Goal: Information Seeking & Learning: Learn about a topic

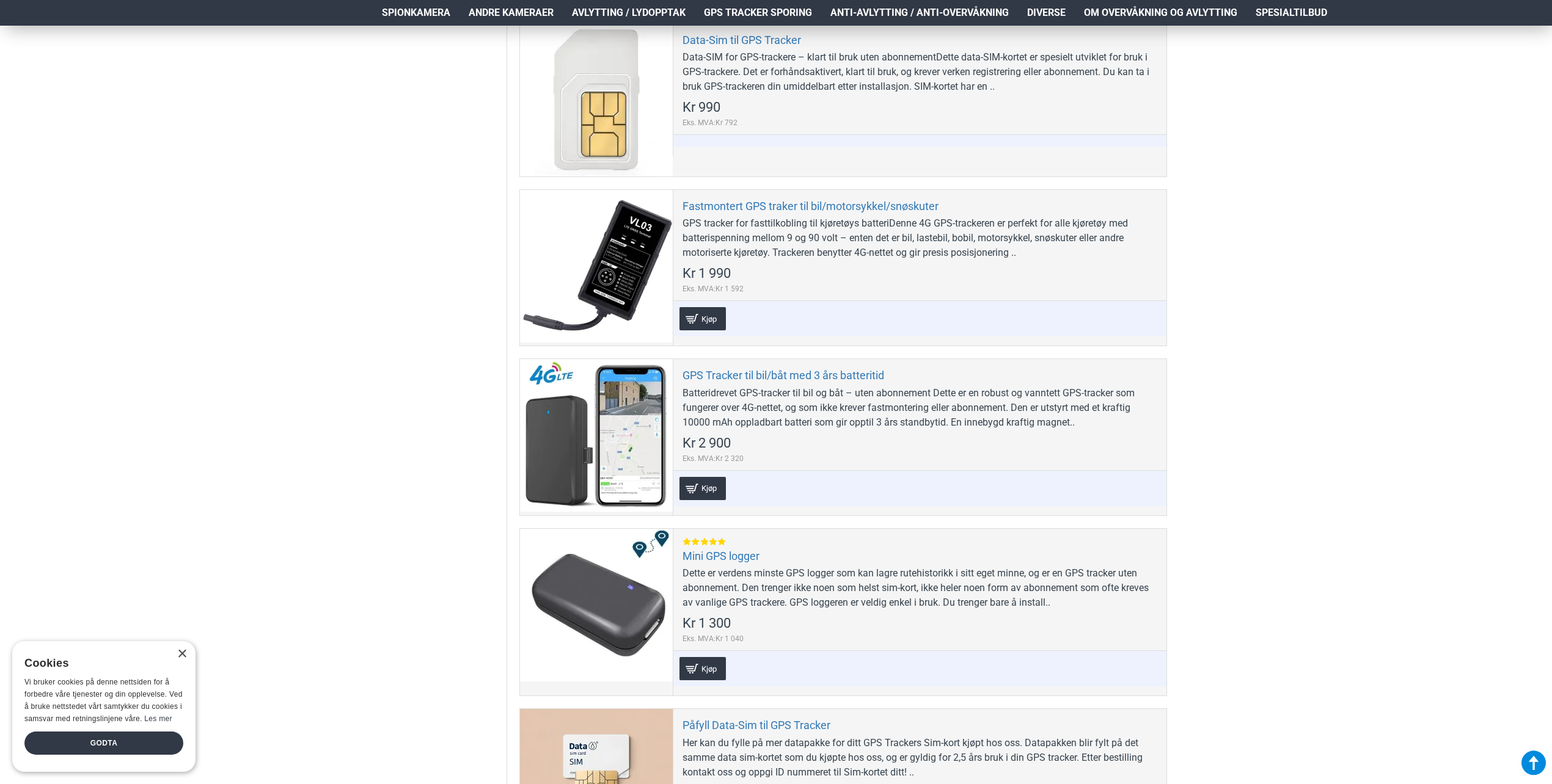
scroll to position [488, 0]
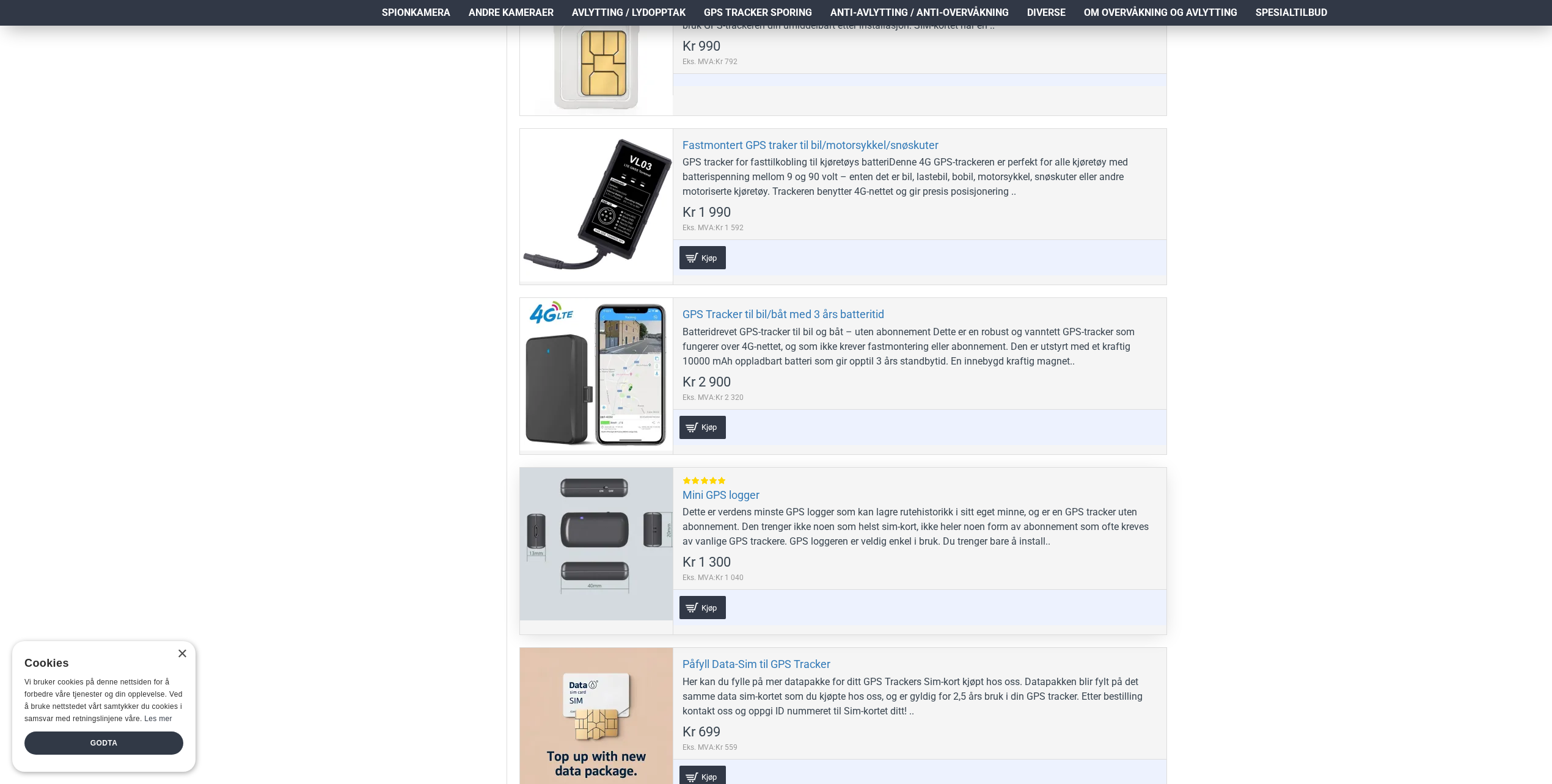
click at [604, 525] on div at bounding box center [597, 544] width 153 height 153
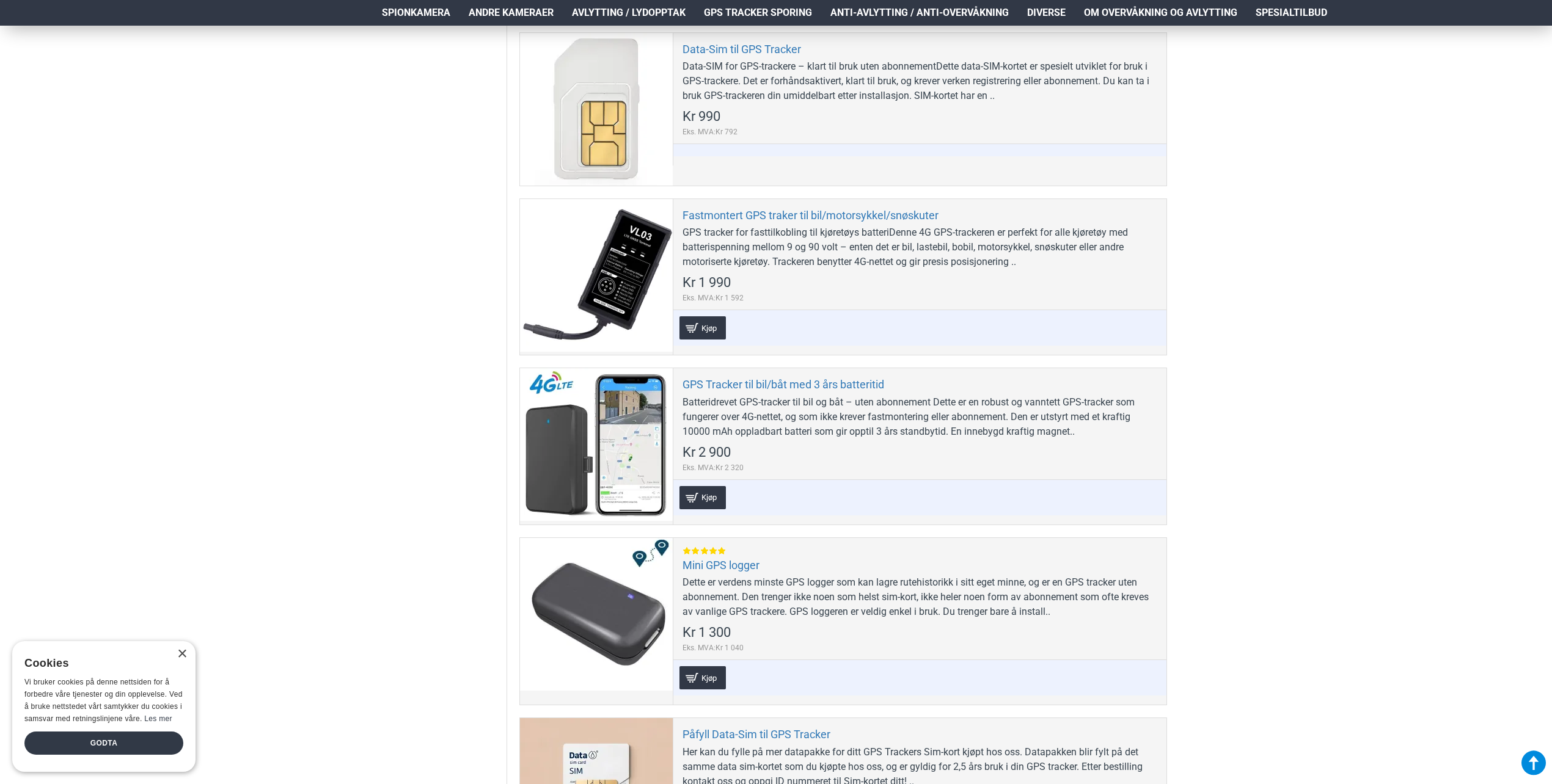
scroll to position [305, 0]
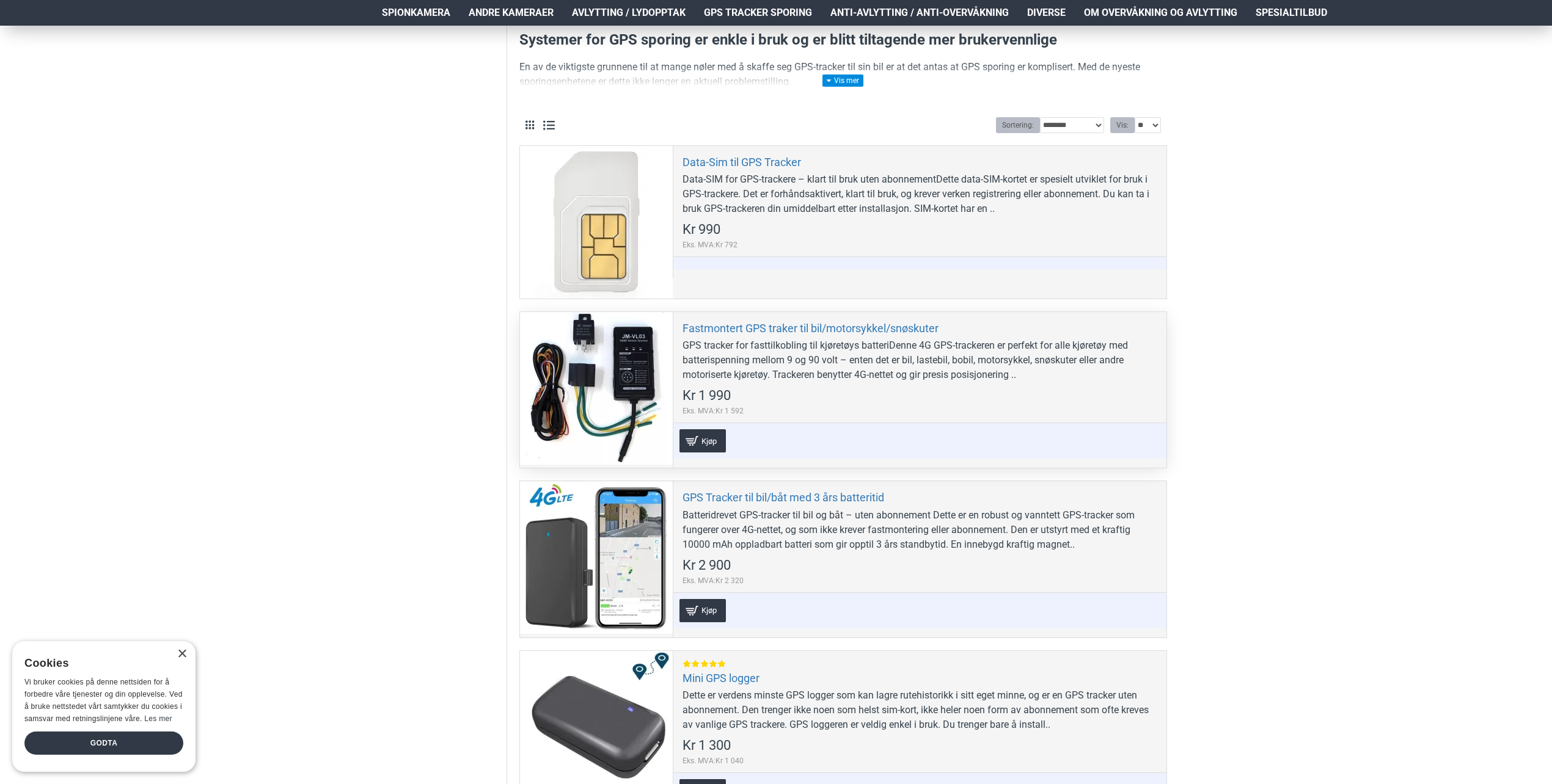
click at [617, 361] on div at bounding box center [597, 388] width 153 height 153
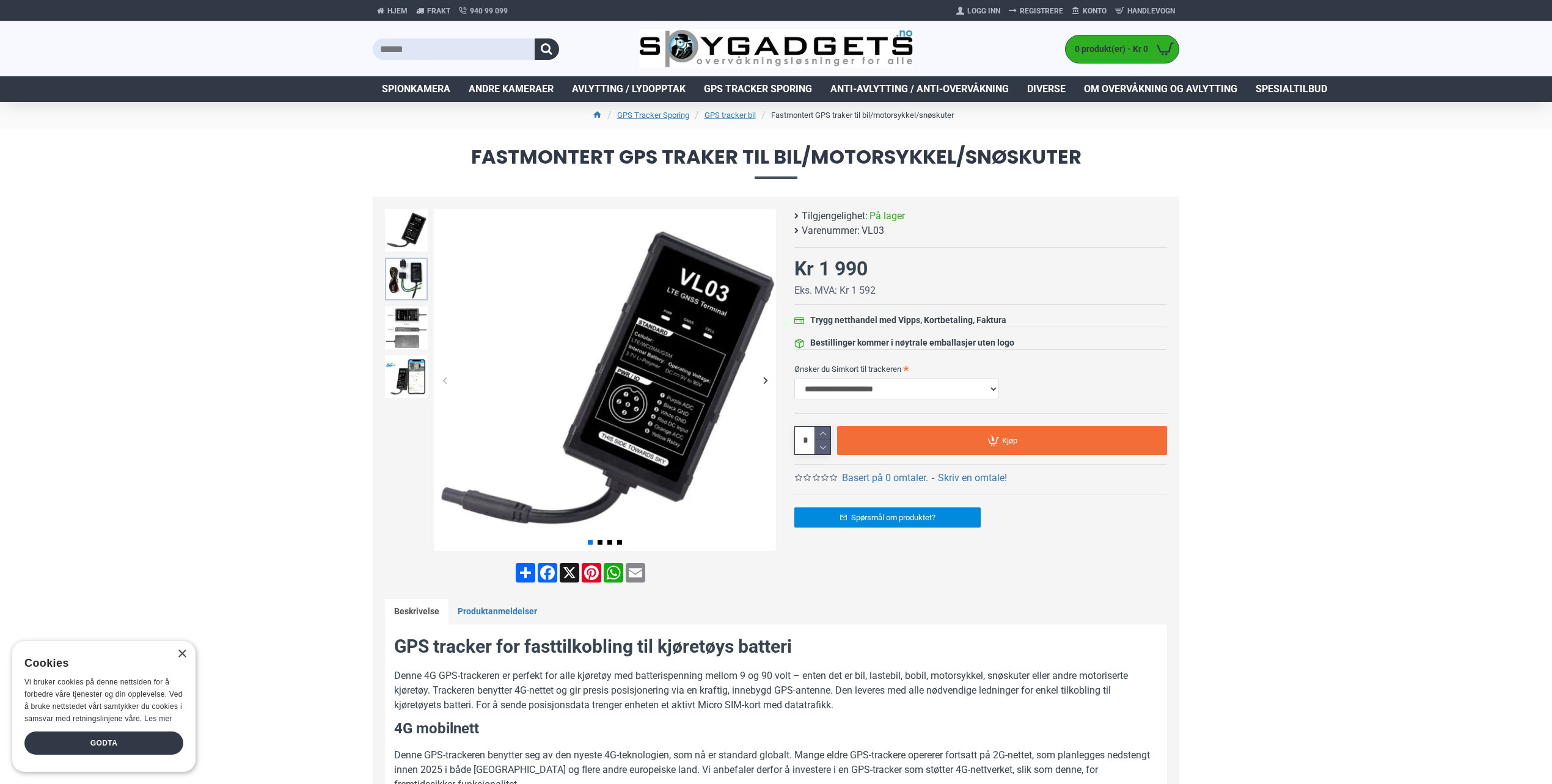
click at [403, 280] on img at bounding box center [406, 279] width 43 height 43
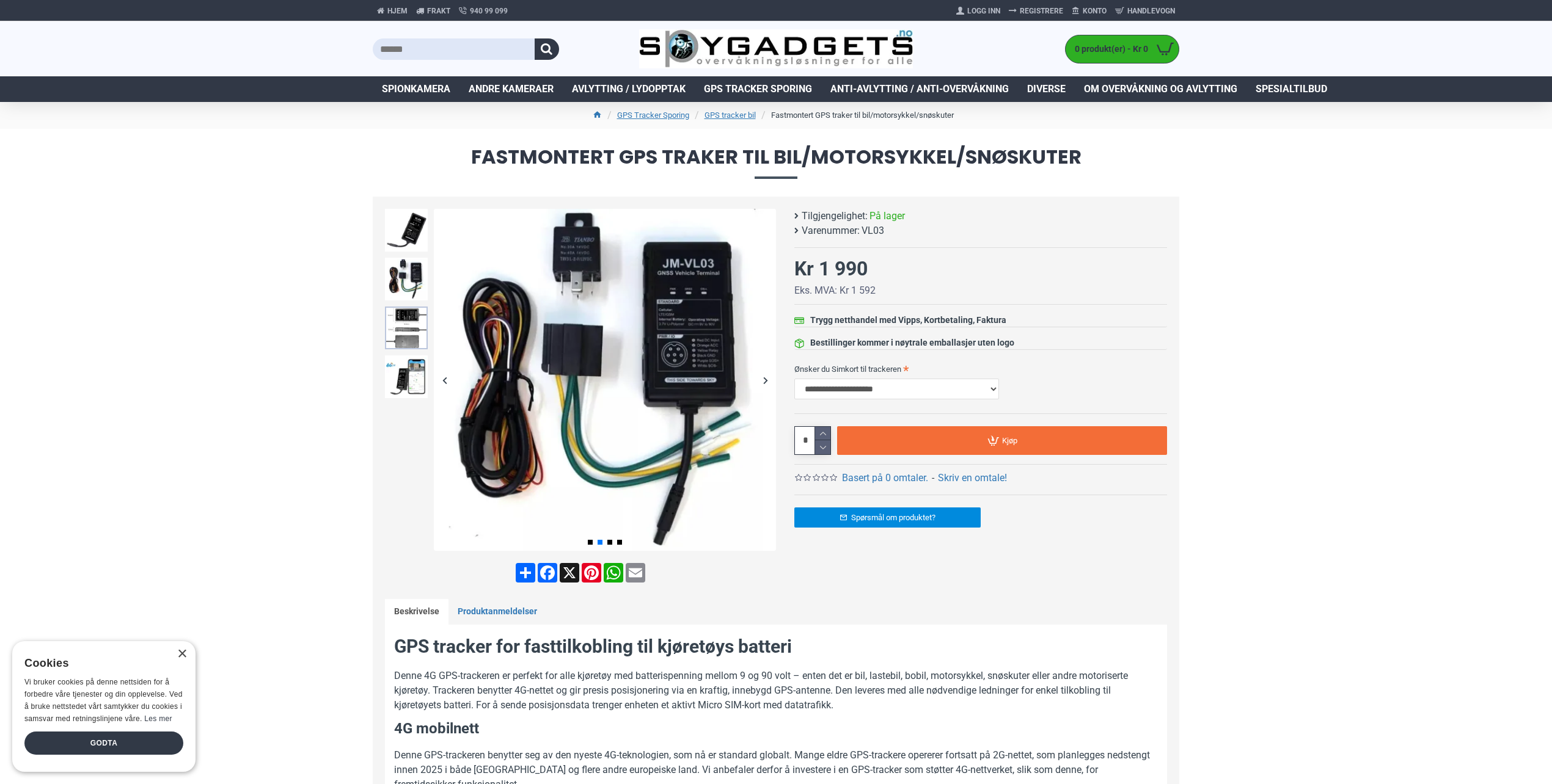
click at [409, 317] on img at bounding box center [406, 328] width 43 height 43
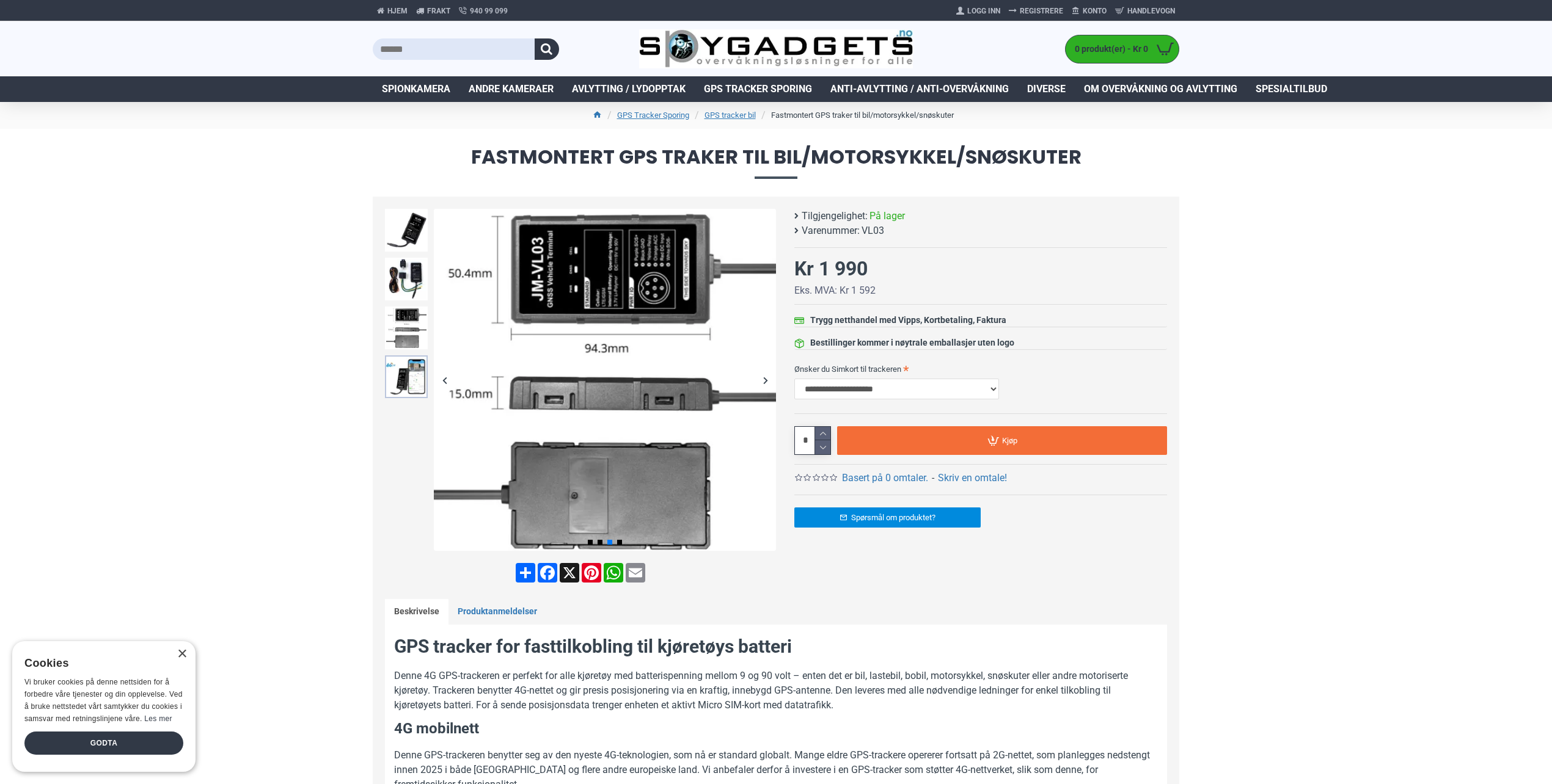
click at [407, 379] on img at bounding box center [406, 376] width 43 height 43
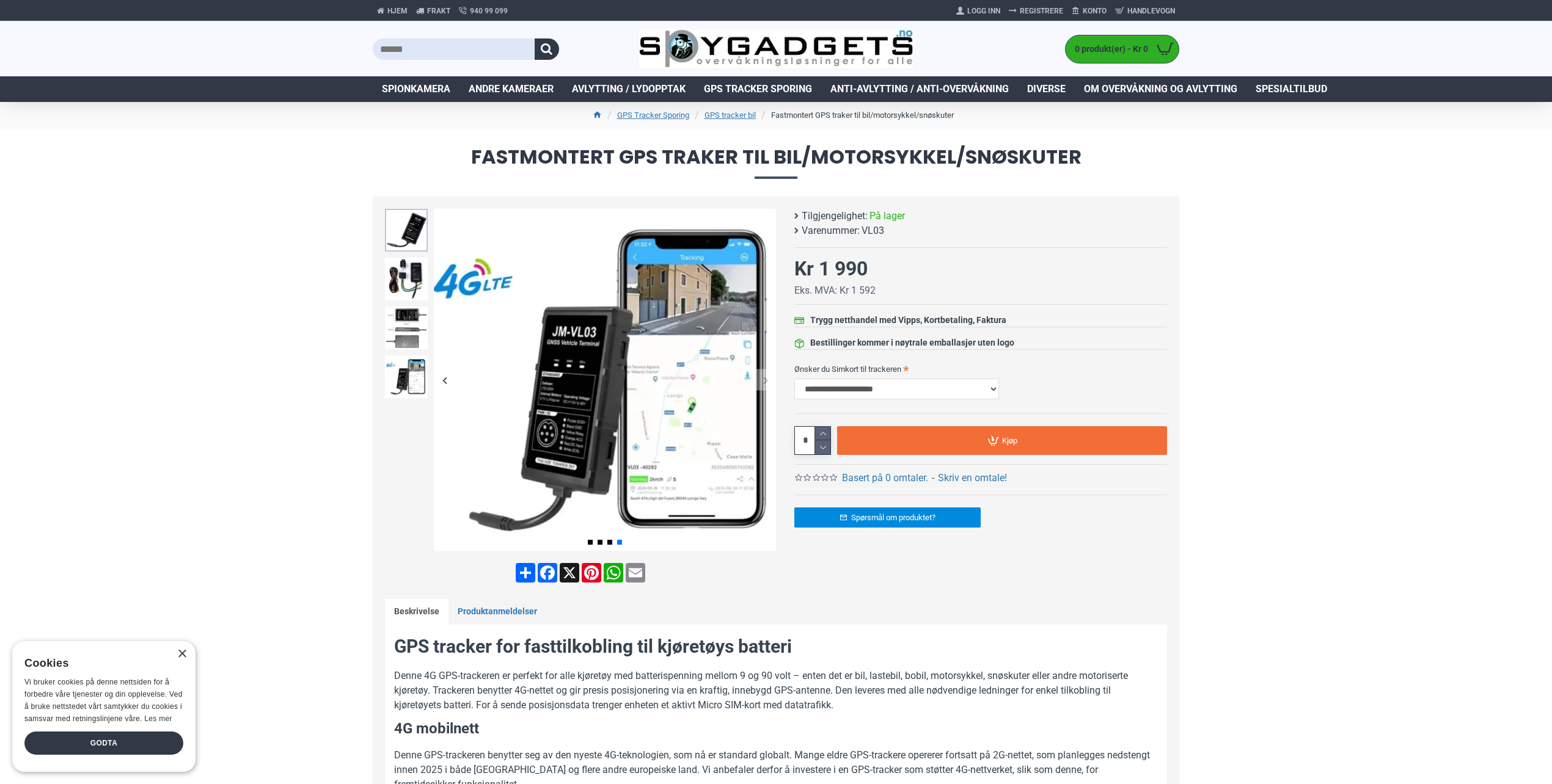
click at [406, 230] on img at bounding box center [406, 230] width 43 height 43
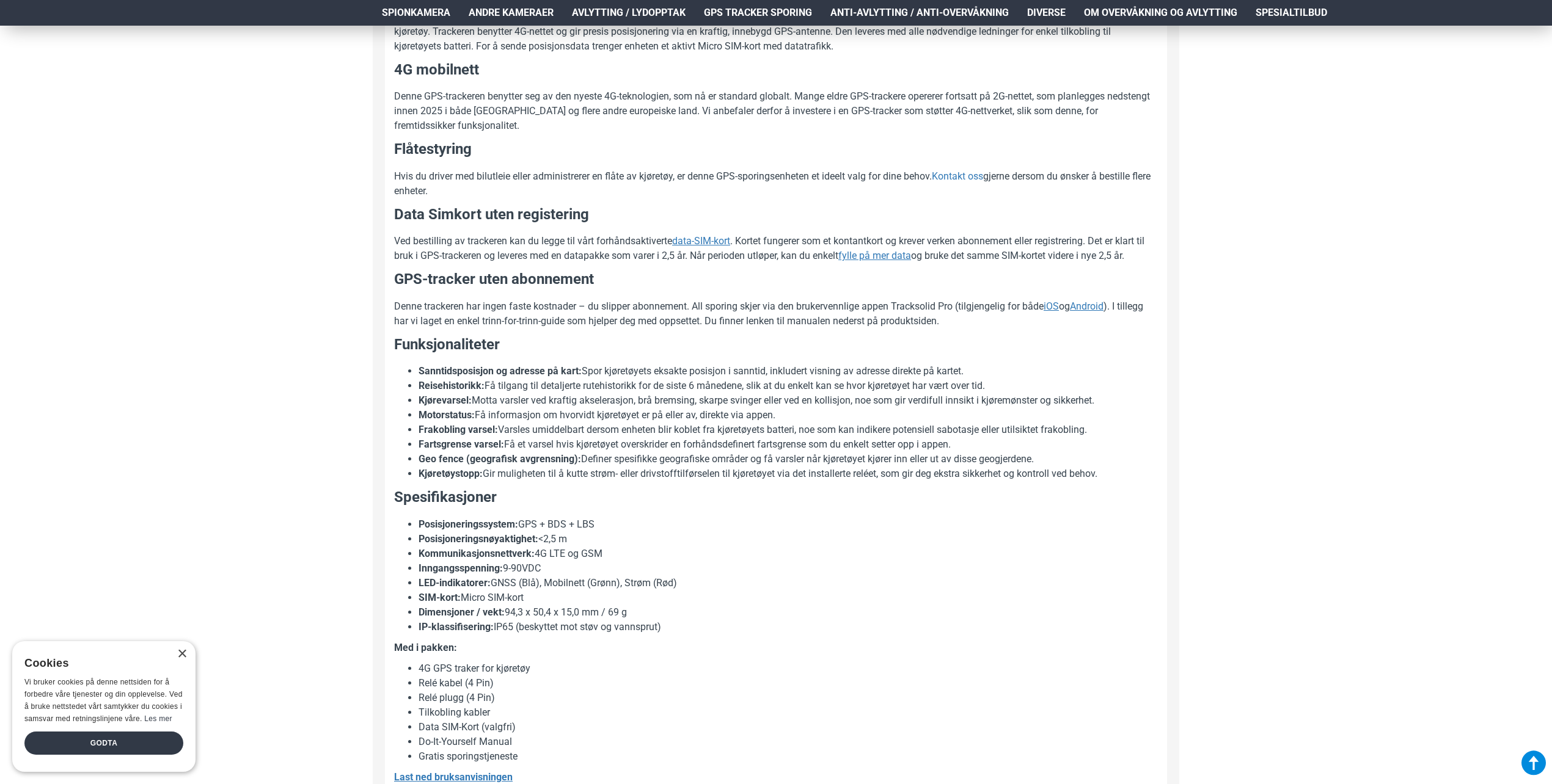
scroll to position [672, 0]
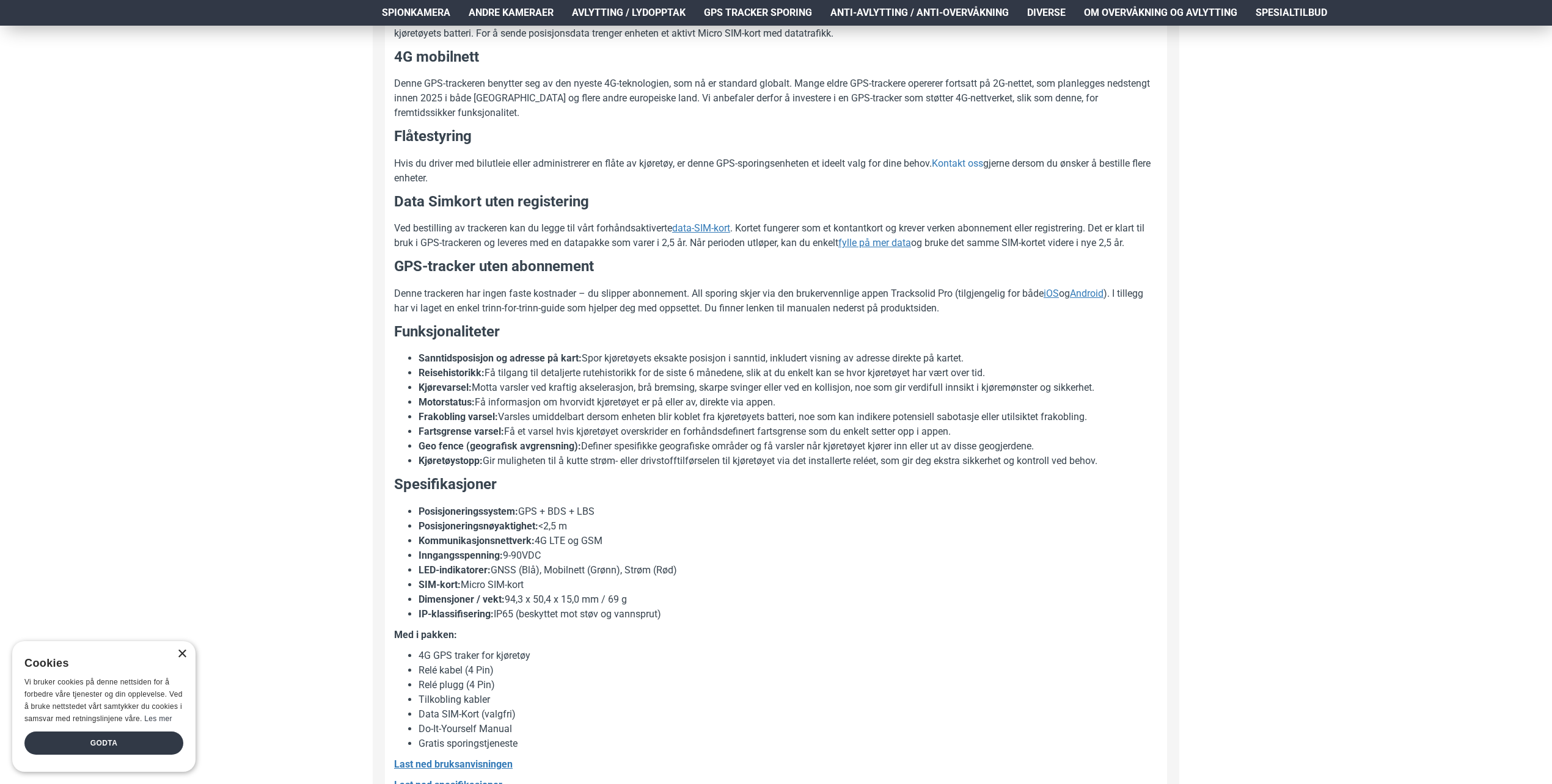
click at [181, 654] on div "×" at bounding box center [182, 654] width 9 height 9
